Goal: Information Seeking & Learning: Learn about a topic

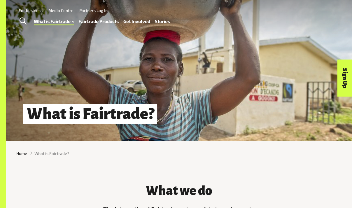
click at [105, 21] on link "Fairtrade Products" at bounding box center [98, 21] width 40 height 8
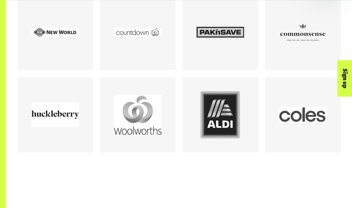
scroll to position [536, 0]
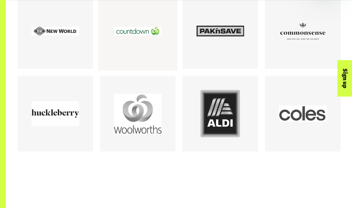
click at [127, 47] on div at bounding box center [137, 30] width 47 height 47
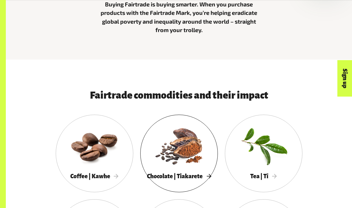
scroll to position [210, 0]
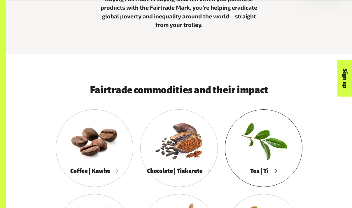
click at [273, 172] on span "Tea | Tī" at bounding box center [263, 170] width 27 height 6
